Goal: Transaction & Acquisition: Purchase product/service

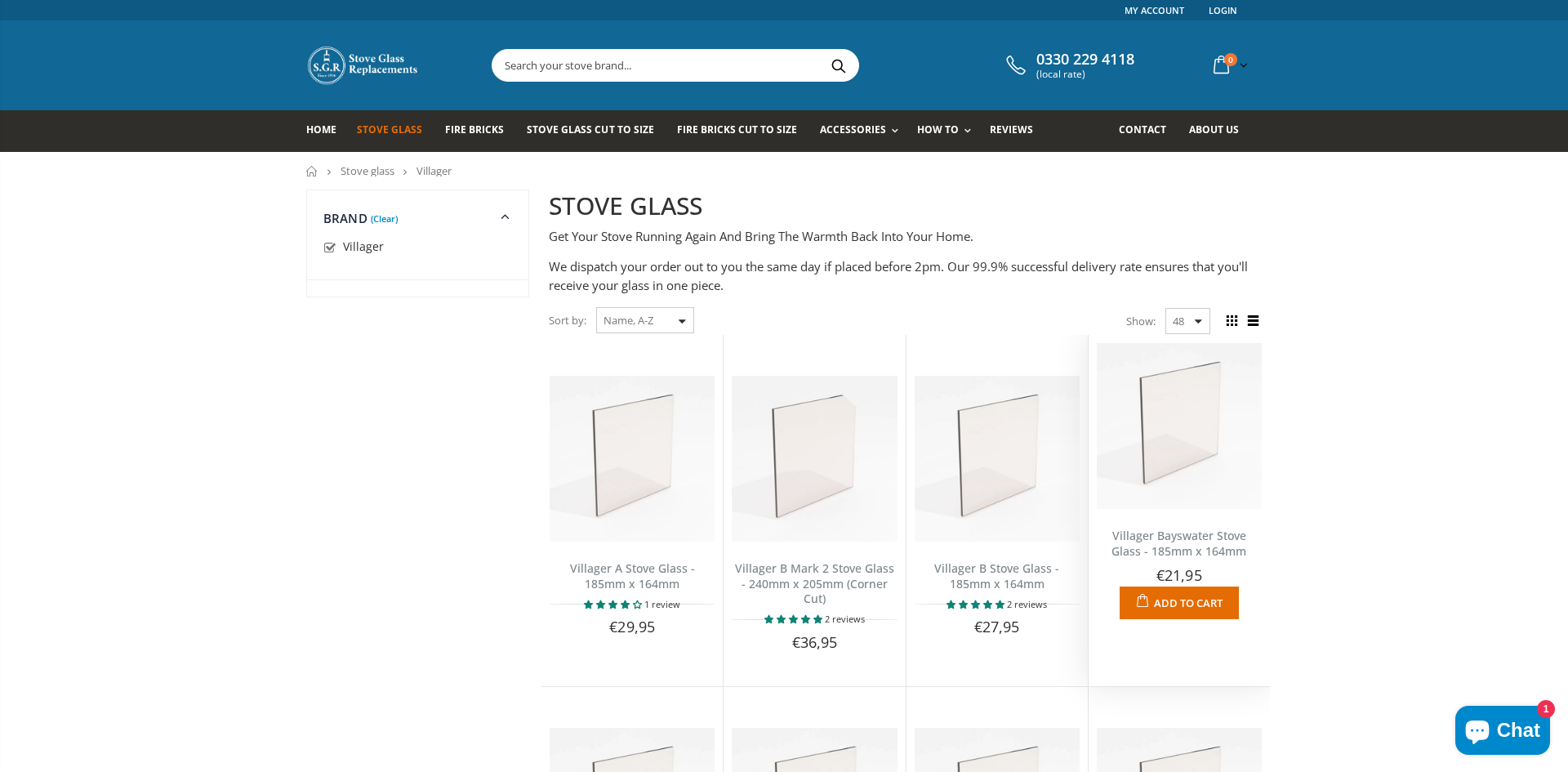
click at [1182, 459] on img at bounding box center [1179, 425] width 165 height 165
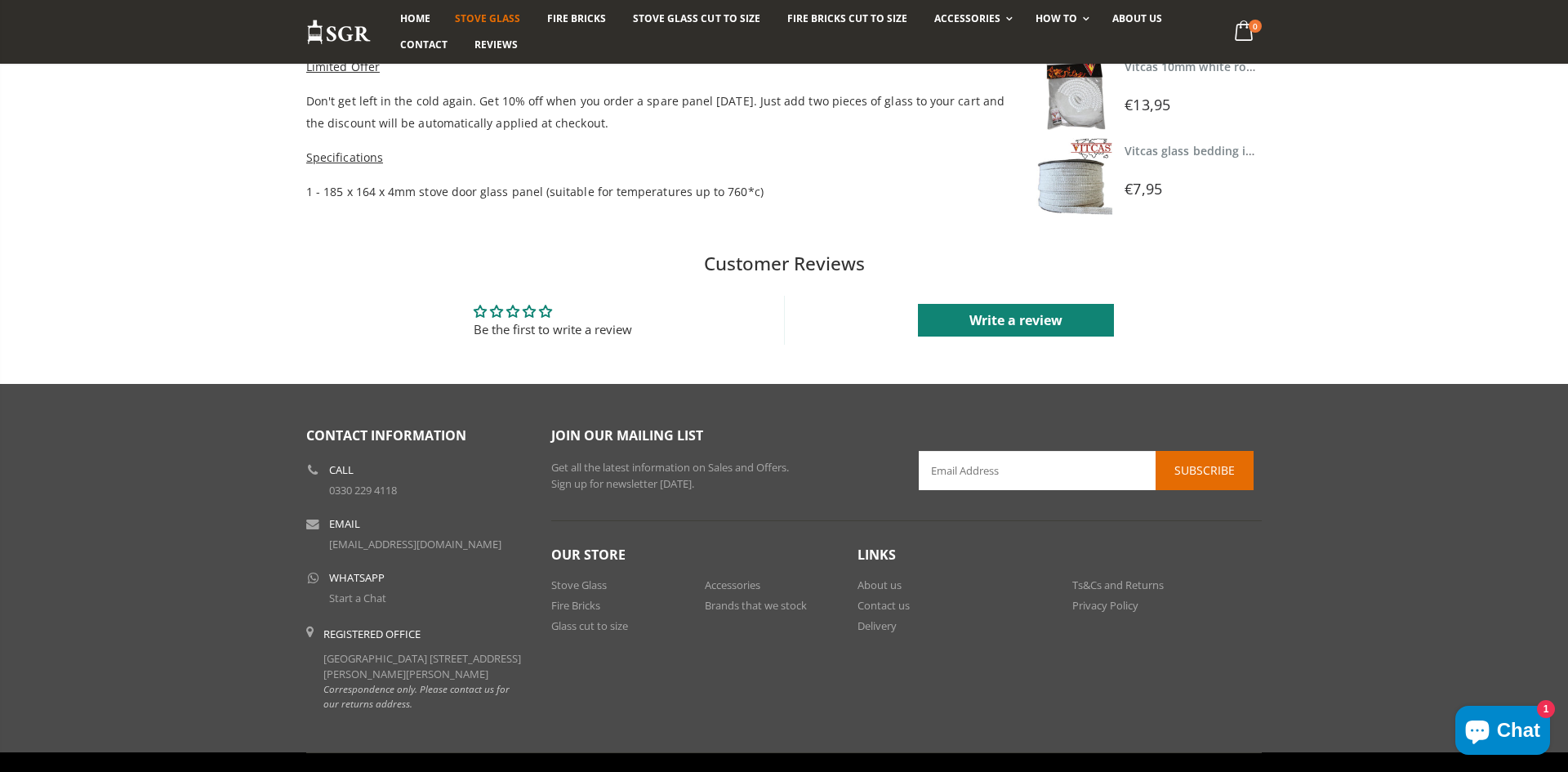
scroll to position [1078, 0]
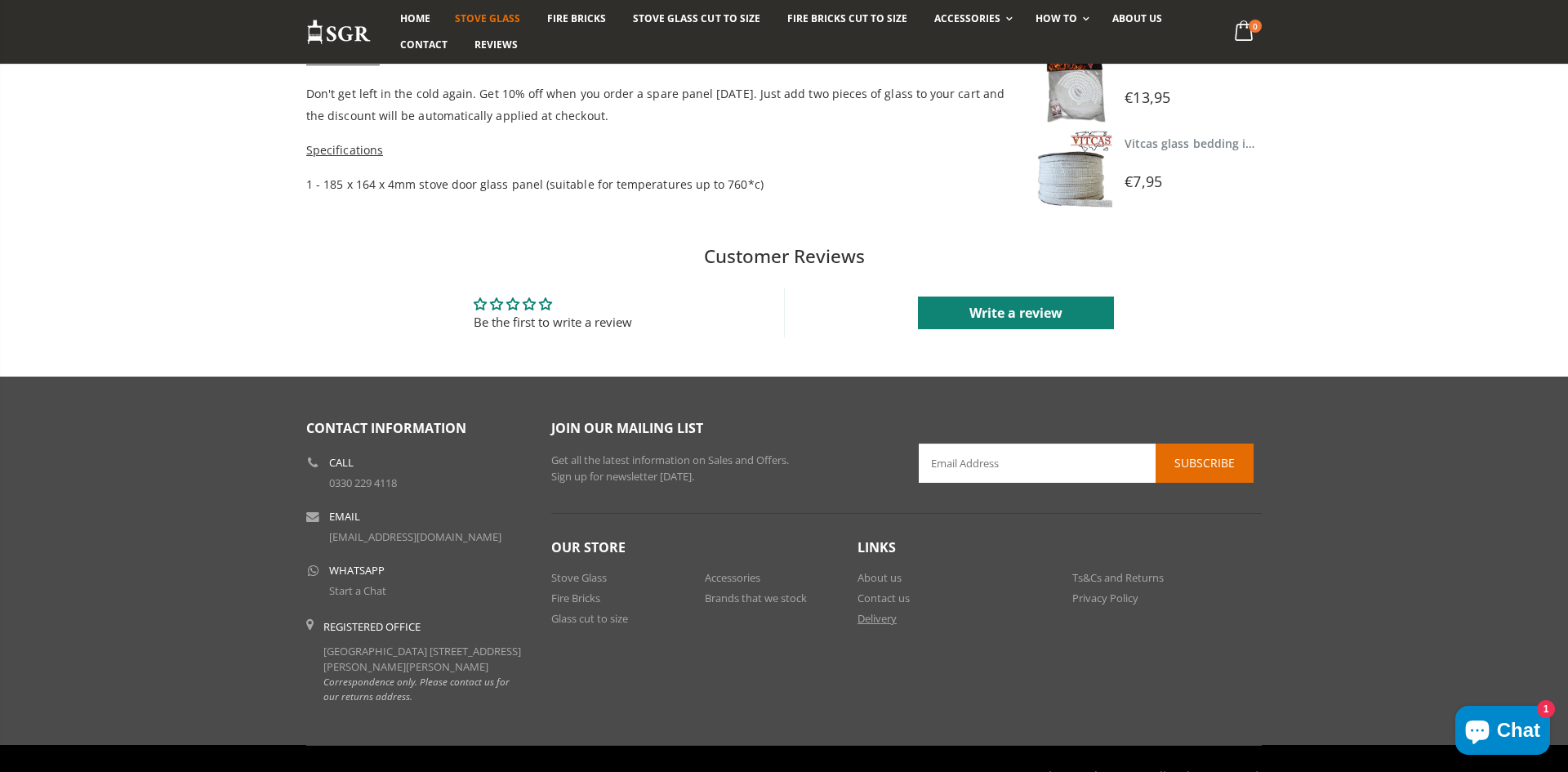
click at [879, 618] on link "Delivery" at bounding box center [877, 618] width 39 height 15
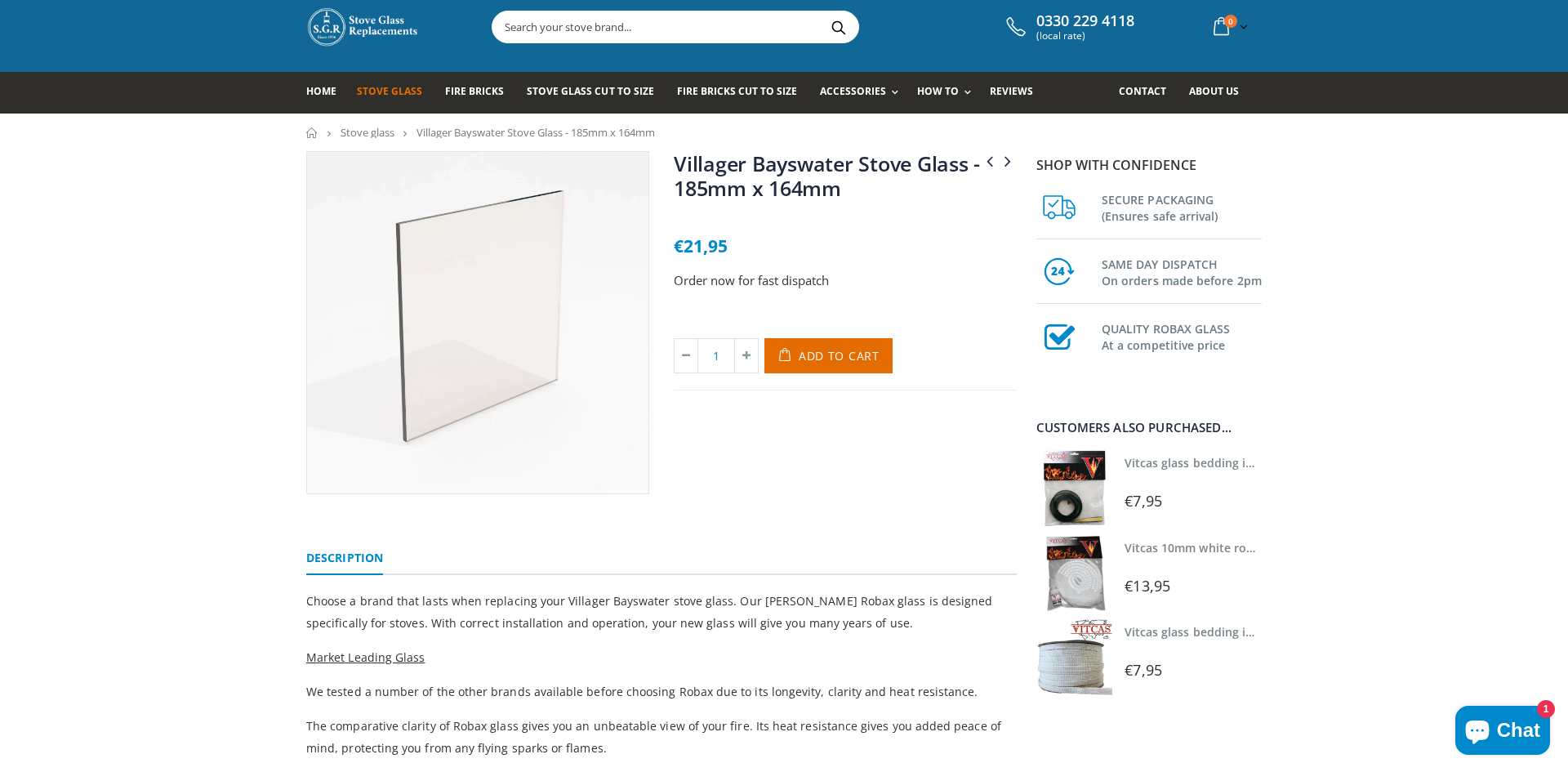
scroll to position [65, 0]
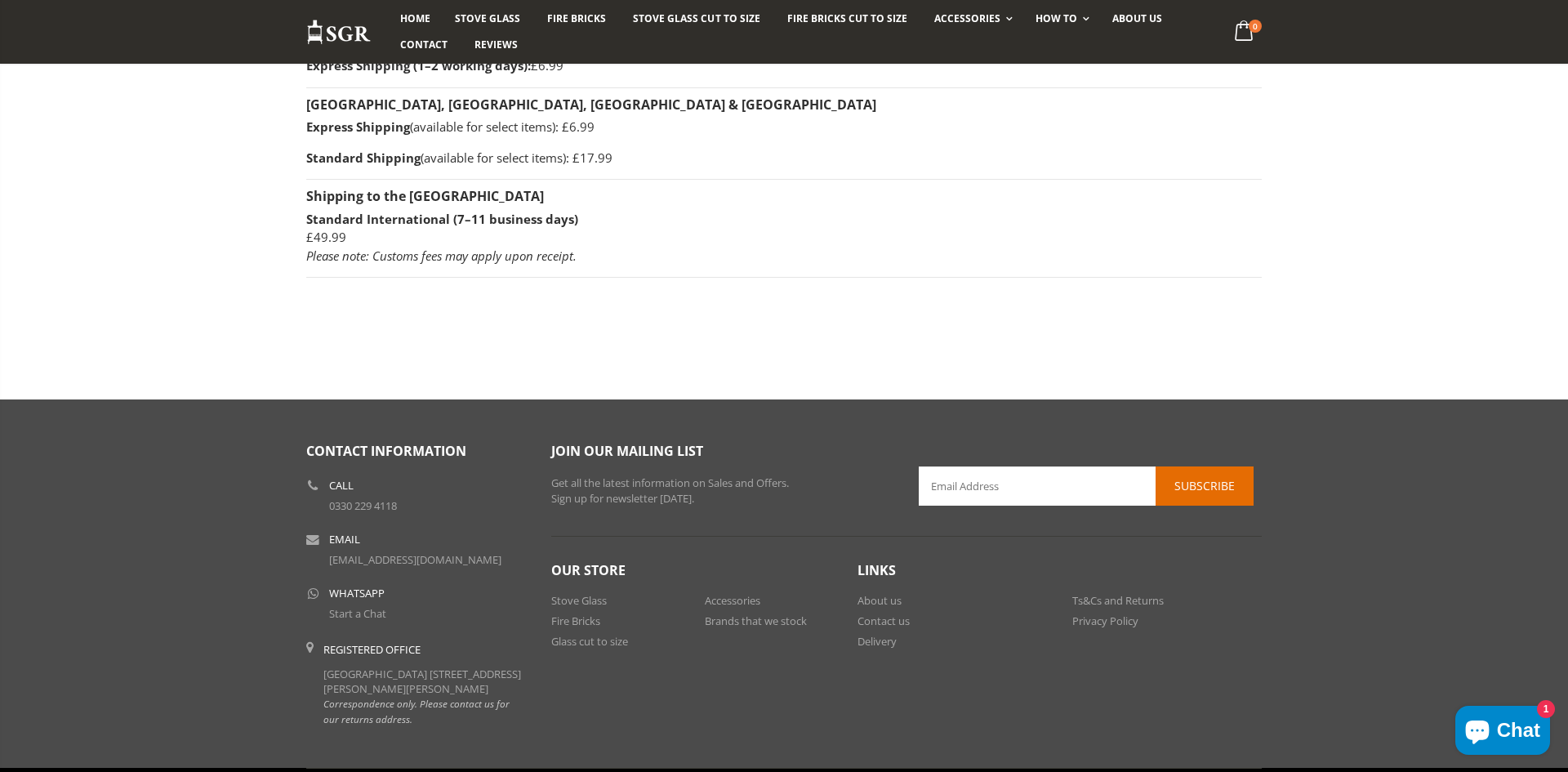
scroll to position [490, 0]
